Goal: Transaction & Acquisition: Purchase product/service

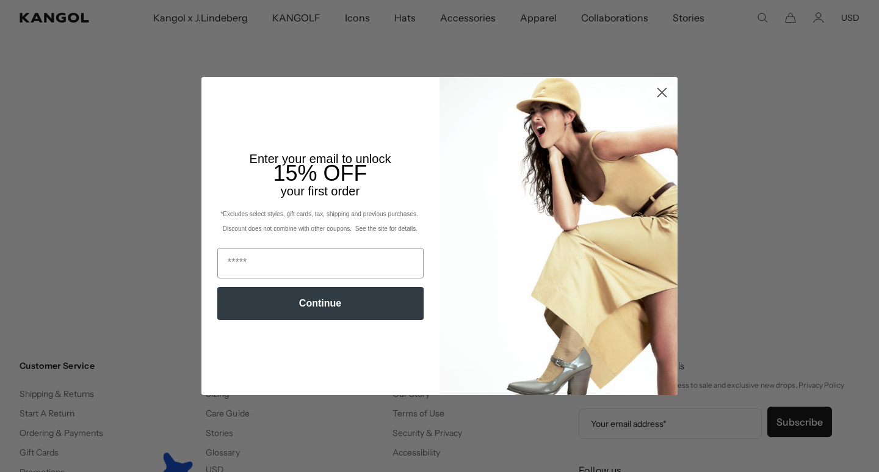
scroll to position [322, 0]
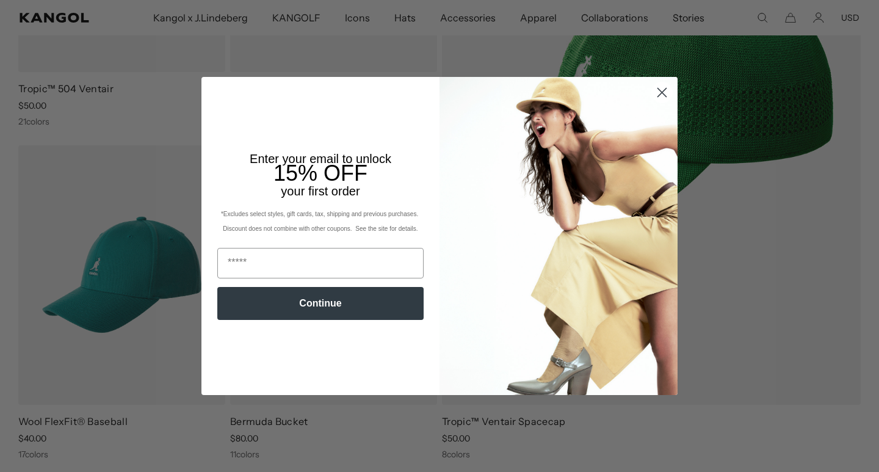
click at [657, 90] on circle "Close dialog" at bounding box center [662, 92] width 20 height 20
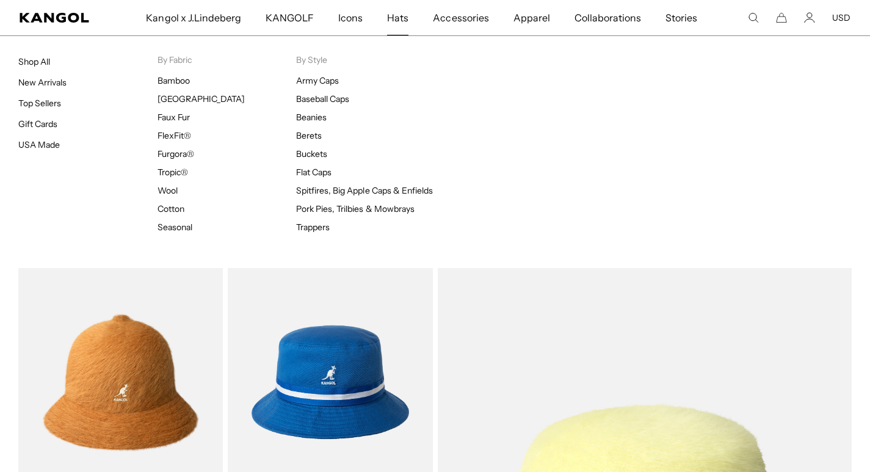
scroll to position [0, 251]
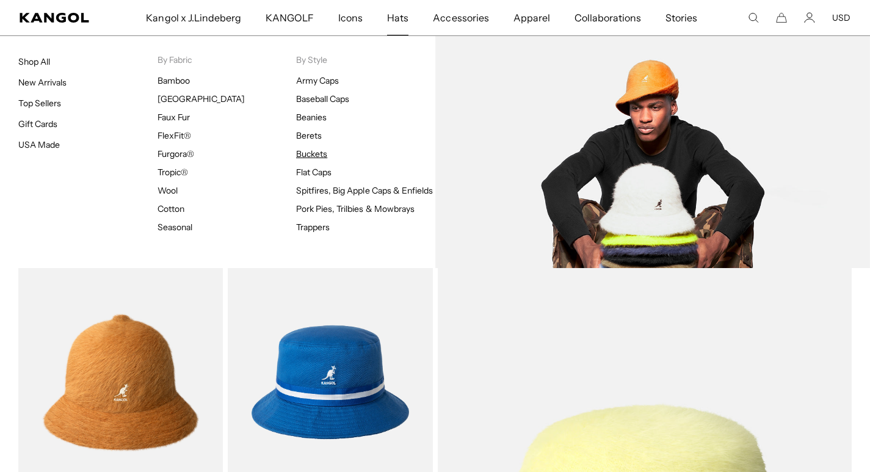
click at [318, 151] on link "Buckets" at bounding box center [311, 153] width 31 height 11
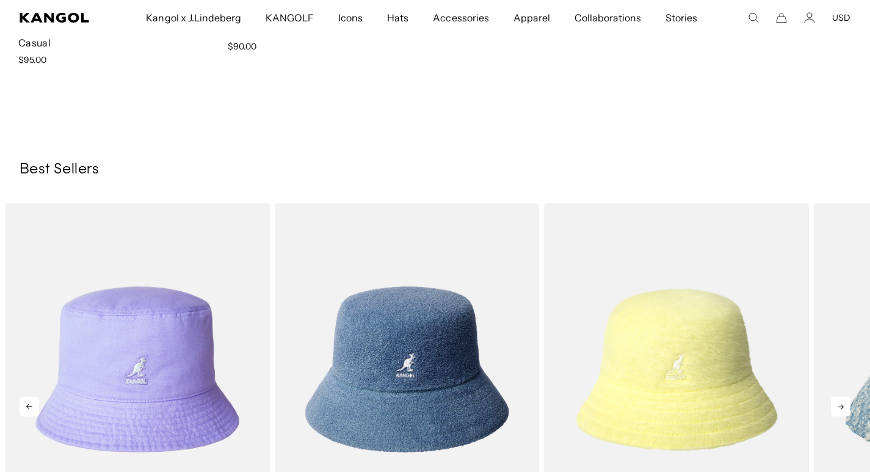
scroll to position [0, 251]
click at [841, 408] on icon at bounding box center [841, 407] width 20 height 20
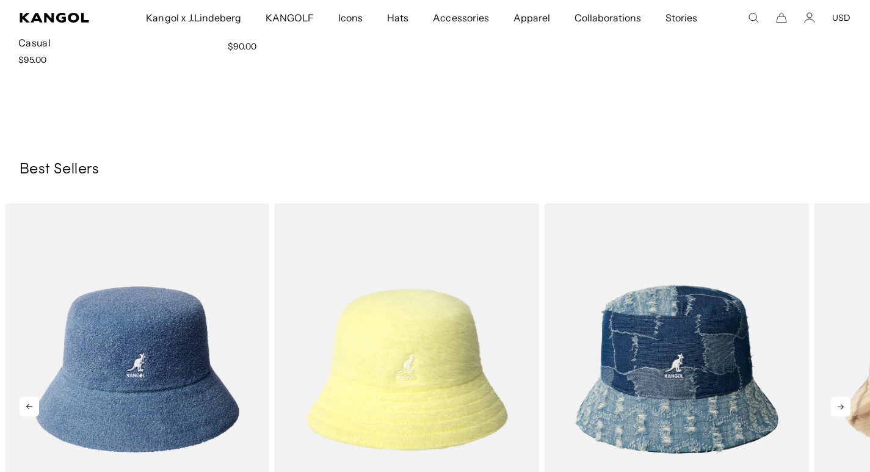
click at [841, 407] on icon at bounding box center [840, 406] width 6 height 5
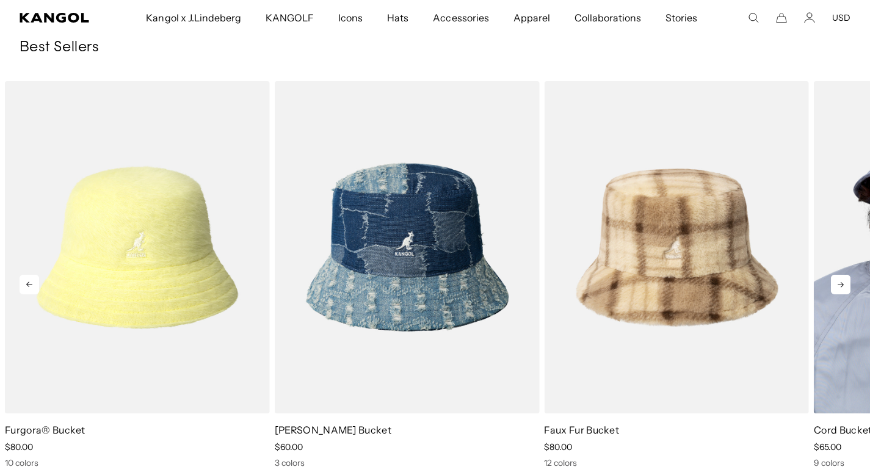
scroll to position [0, 0]
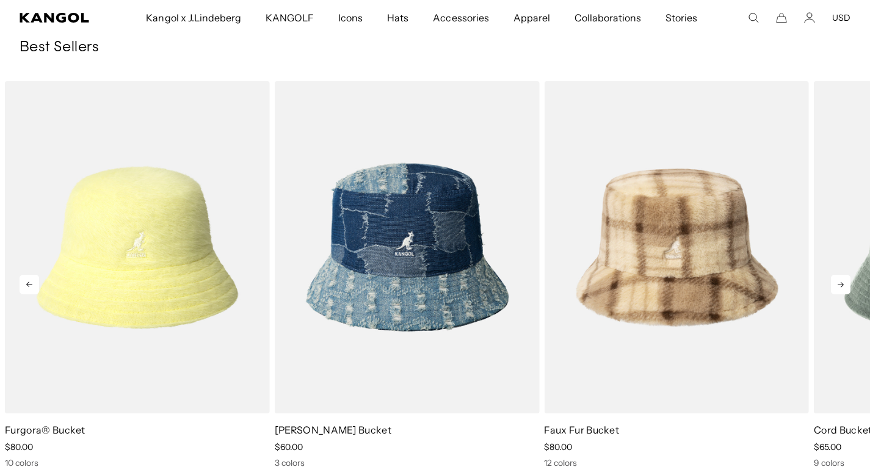
click at [836, 282] on icon at bounding box center [841, 285] width 20 height 20
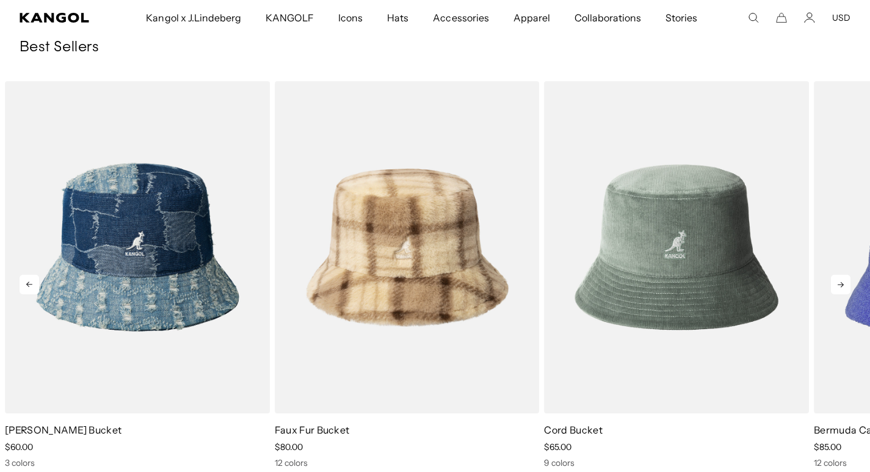
click at [840, 286] on icon at bounding box center [841, 285] width 20 height 20
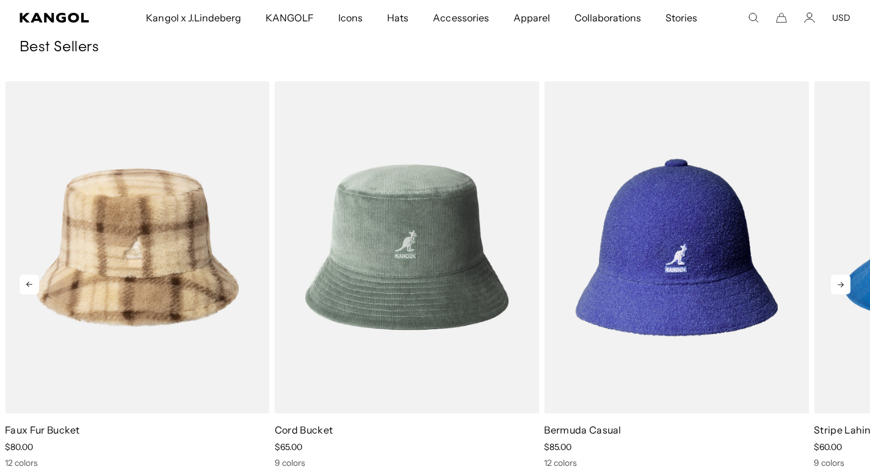
scroll to position [0, 251]
click at [835, 289] on icon at bounding box center [841, 285] width 20 height 20
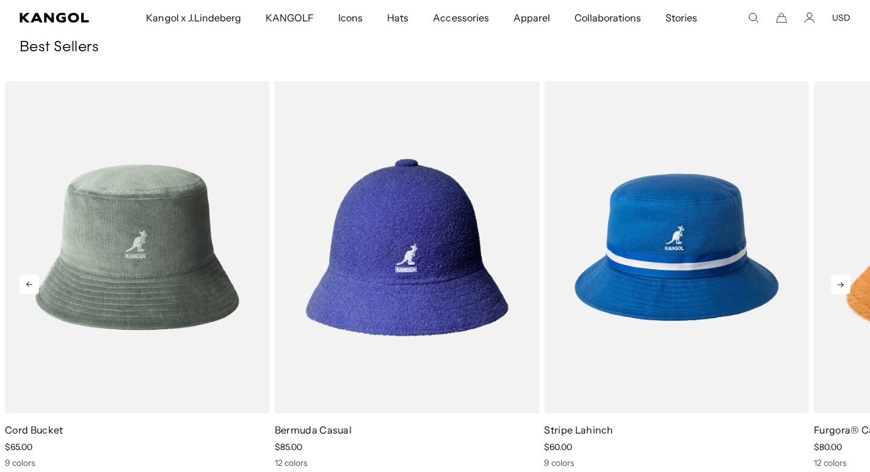
click at [835, 289] on icon at bounding box center [841, 285] width 20 height 20
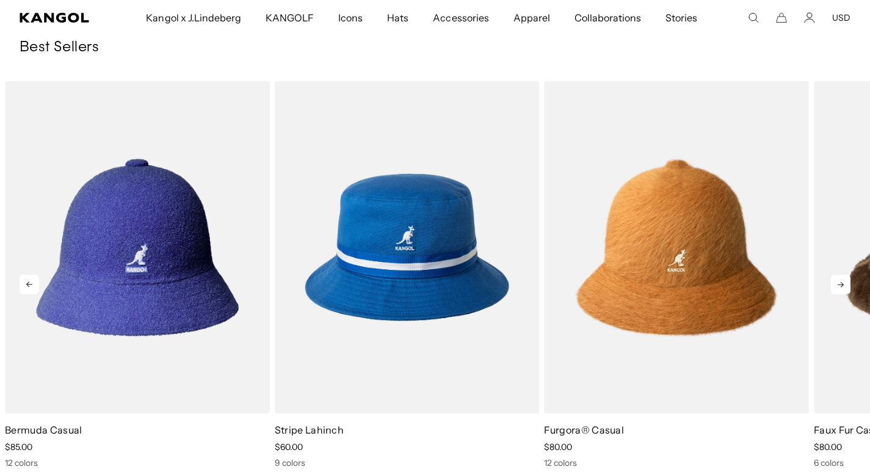
click at [834, 291] on icon at bounding box center [841, 285] width 20 height 20
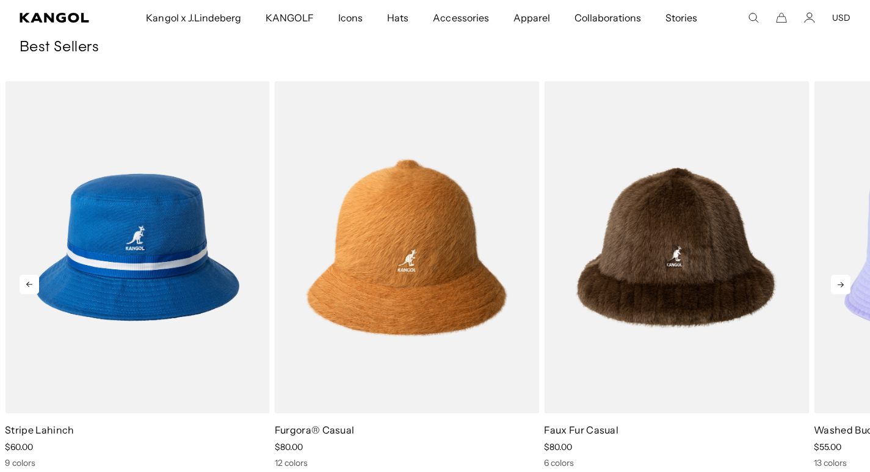
click at [834, 294] on icon at bounding box center [841, 285] width 20 height 20
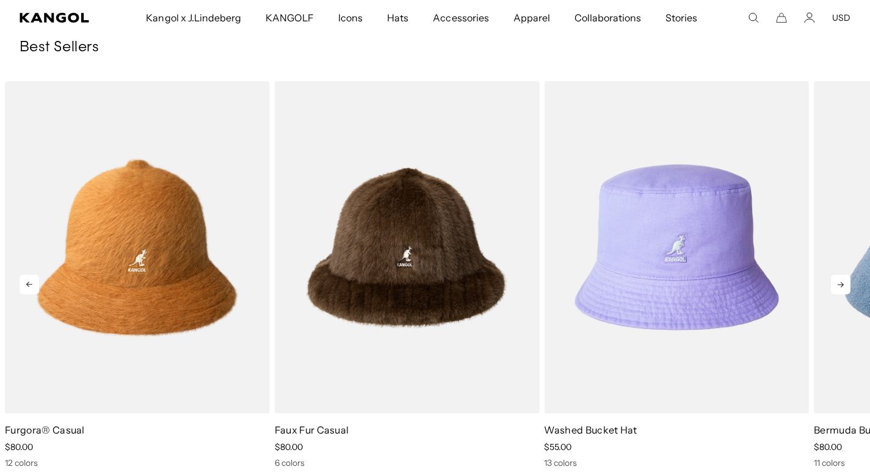
click at [834, 294] on icon at bounding box center [841, 285] width 20 height 20
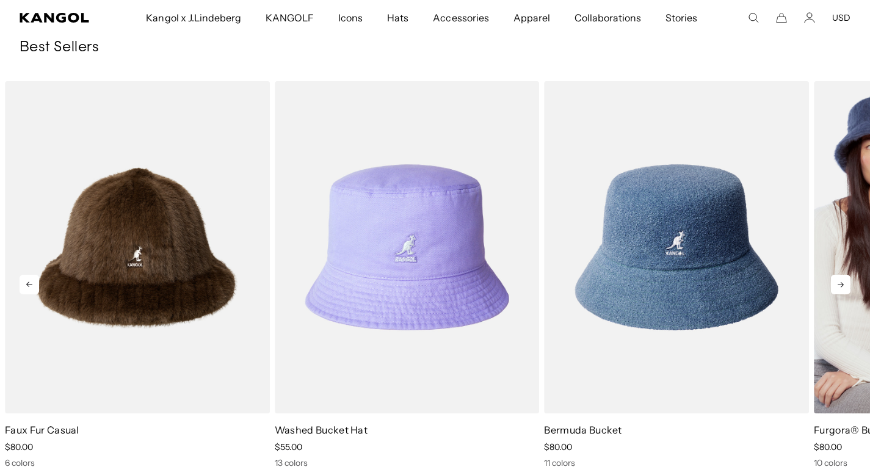
scroll to position [0, 0]
